Goal: Task Accomplishment & Management: Use online tool/utility

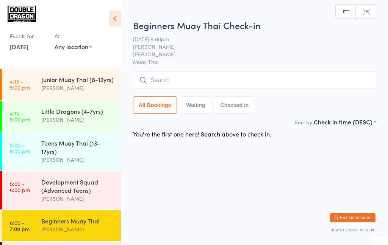
scroll to position [74, 0]
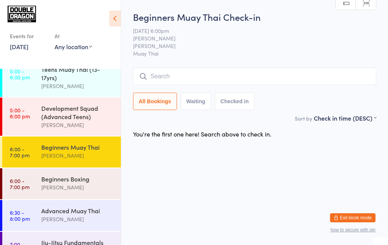
click at [94, 164] on div "Beginners Muay Thai [PERSON_NAME]" at bounding box center [80, 152] width 79 height 30
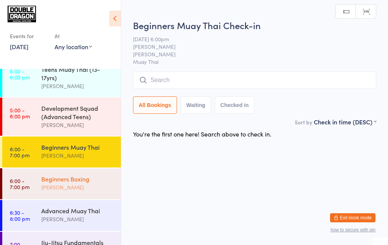
click at [102, 188] on div "[PERSON_NAME]" at bounding box center [77, 187] width 73 height 9
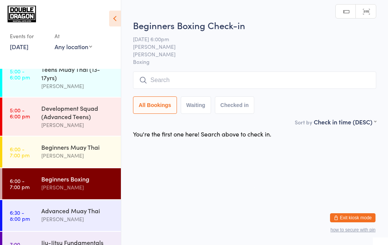
click at [96, 177] on div "Beginners Boxing" at bounding box center [77, 179] width 73 height 8
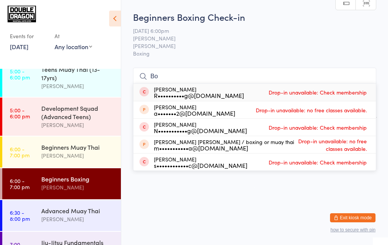
type input "B"
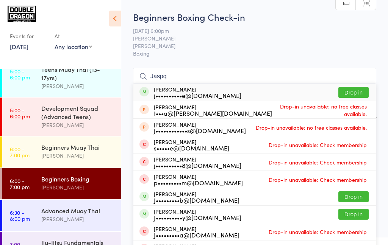
type input "Jaspq"
click at [353, 93] on button "Drop in" at bounding box center [353, 92] width 30 height 11
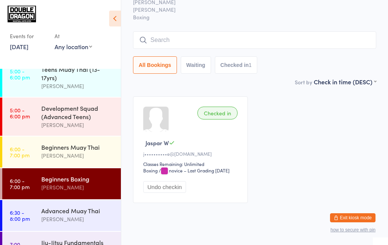
scroll to position [36, 0]
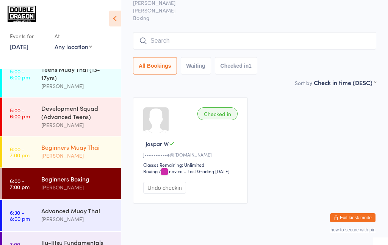
click at [61, 155] on div "[PERSON_NAME]" at bounding box center [77, 155] width 73 height 9
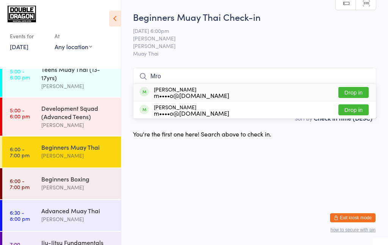
type input "Mro"
click at [355, 112] on button "Drop in" at bounding box center [353, 109] width 30 height 11
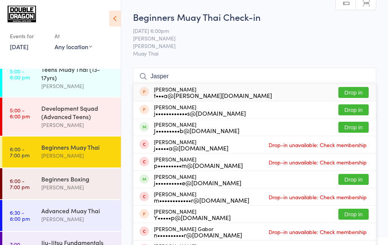
type input "Jasper"
click at [353, 128] on button "Drop in" at bounding box center [353, 127] width 30 height 11
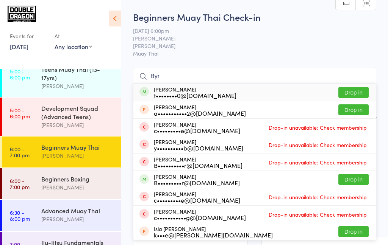
scroll to position [1, 0]
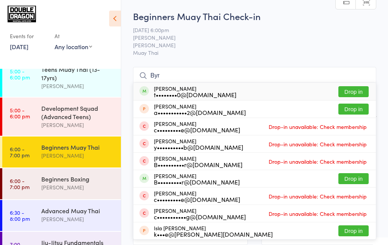
type input "Byr"
click at [351, 181] on button "Drop in" at bounding box center [353, 178] width 30 height 11
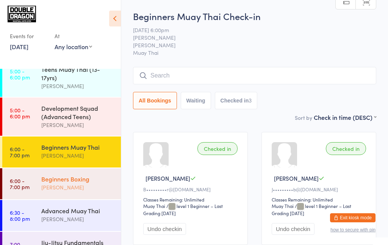
click at [72, 189] on div "[PERSON_NAME]" at bounding box center [77, 187] width 73 height 9
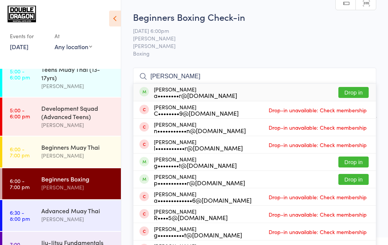
type input "[PERSON_NAME]"
click at [353, 94] on button "Drop in" at bounding box center [353, 92] width 30 height 11
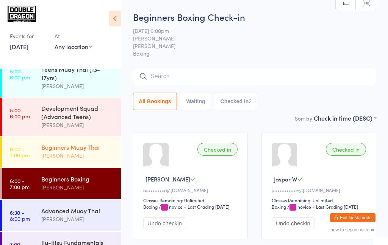
click at [88, 151] on div "Beginners Muay Thai" at bounding box center [77, 147] width 73 height 8
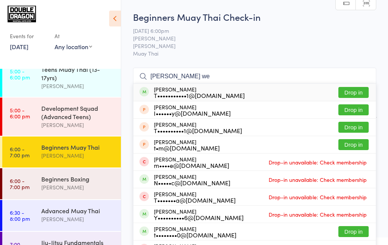
type input "[PERSON_NAME] we"
click at [349, 95] on button "Drop in" at bounding box center [353, 92] width 30 height 11
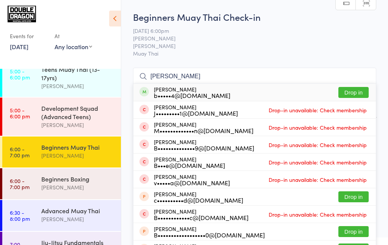
type input "[PERSON_NAME]"
click at [355, 94] on button "Drop in" at bounding box center [353, 92] width 30 height 11
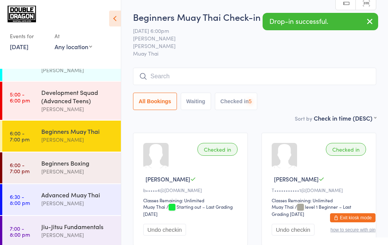
scroll to position [89, 0]
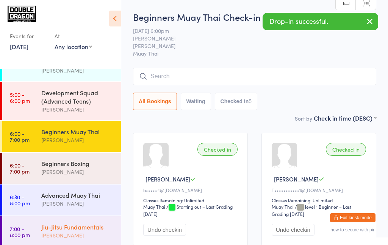
click at [81, 230] on div "Jiu-Jitsu Fundamentals" at bounding box center [77, 227] width 73 height 8
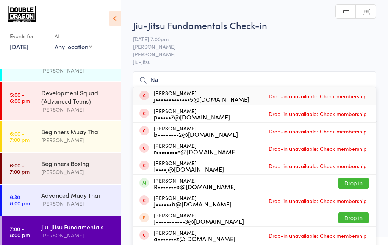
type input "N"
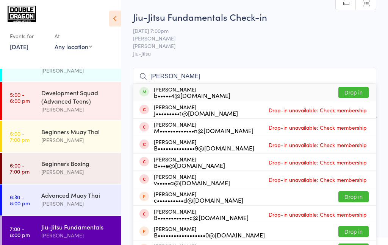
type input "[PERSON_NAME]"
click at [358, 93] on button "Drop in" at bounding box center [353, 92] width 30 height 11
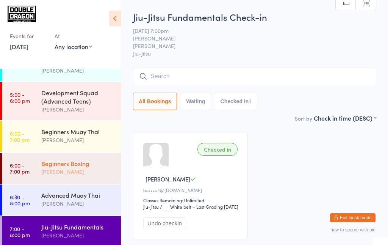
click at [75, 169] on div "[PERSON_NAME]" at bounding box center [77, 172] width 73 height 9
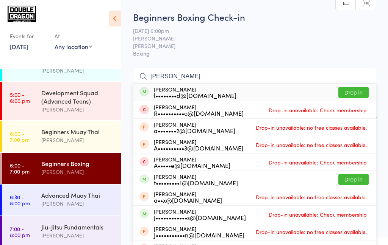
type input "[PERSON_NAME]"
click at [353, 92] on button "Drop in" at bounding box center [353, 92] width 30 height 11
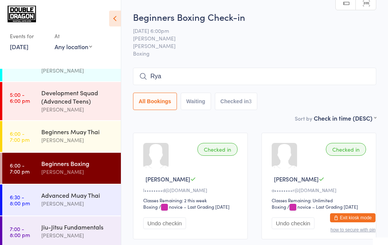
type input "[PERSON_NAME]"
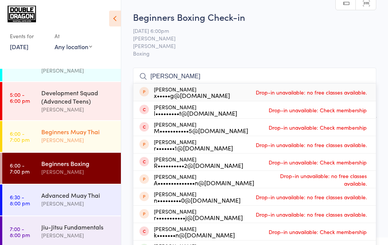
click at [43, 140] on div "[PERSON_NAME]" at bounding box center [77, 140] width 73 height 9
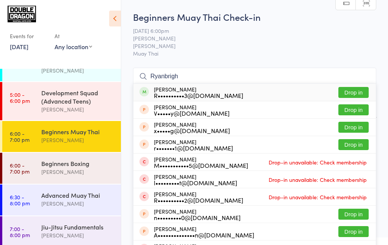
type input "Ryanbrigh"
click at [350, 95] on button "Drop in" at bounding box center [353, 92] width 30 height 11
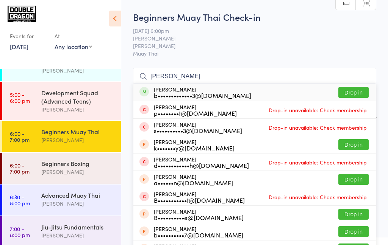
type input "[PERSON_NAME]"
click at [345, 93] on button "Drop in" at bounding box center [353, 92] width 30 height 11
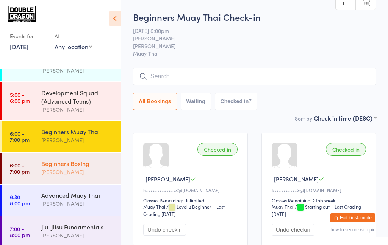
click at [78, 165] on div "Beginners Boxing" at bounding box center [77, 163] width 73 height 8
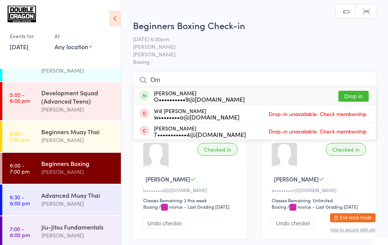
scroll to position [1, 0]
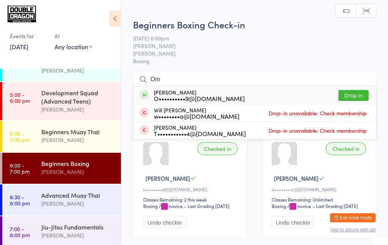
type input "Om"
click at [355, 98] on button "Drop in" at bounding box center [353, 95] width 30 height 11
